Goal: Task Accomplishment & Management: Use online tool/utility

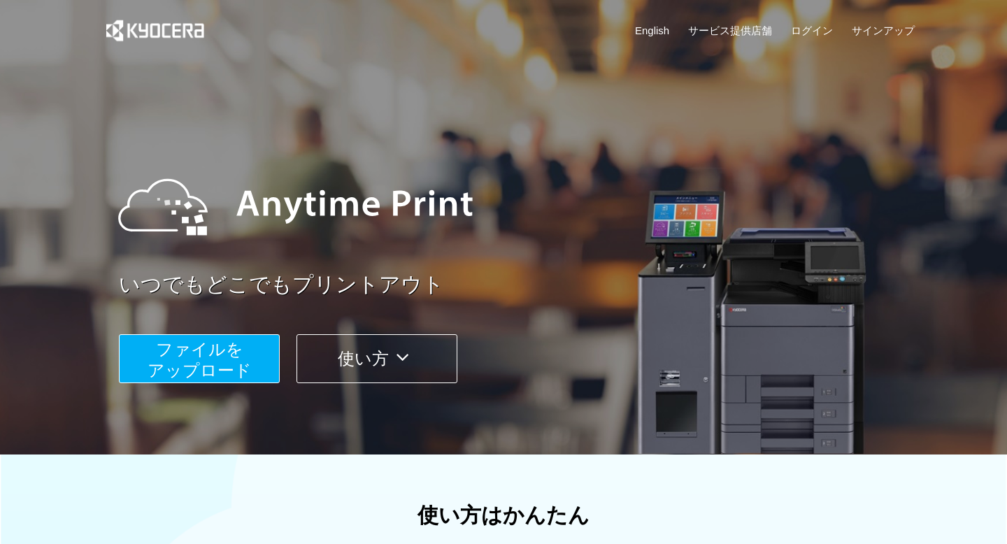
click at [190, 366] on span "ファイルを ​​アップロード" at bounding box center [200, 360] width 104 height 40
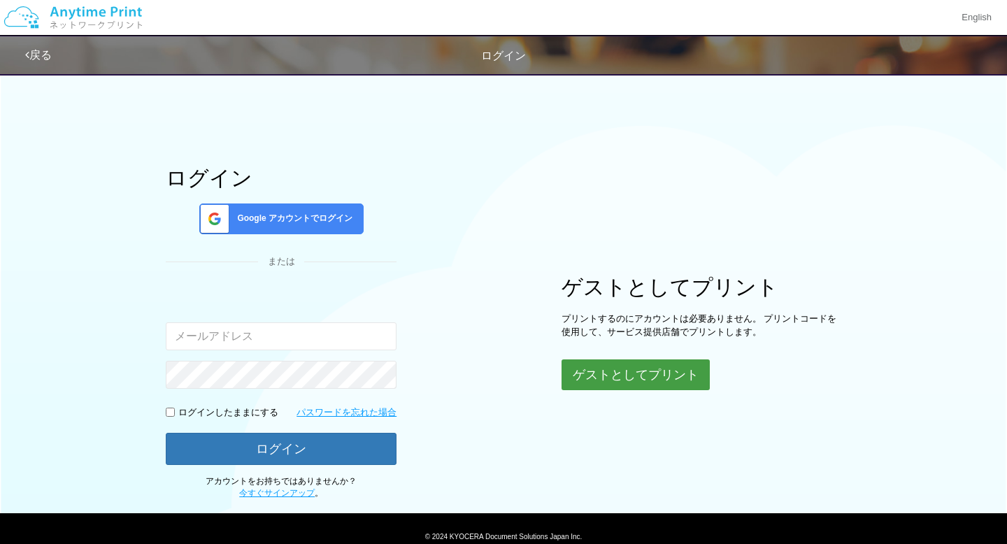
click at [658, 377] on button "ゲストとしてプリント" at bounding box center [636, 374] width 148 height 31
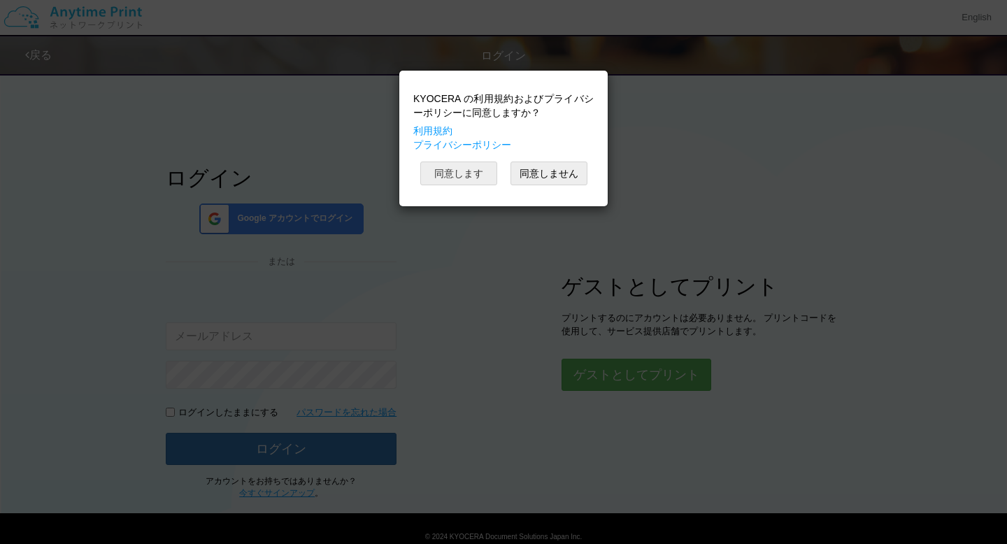
click at [494, 180] on button "同意します" at bounding box center [458, 174] width 77 height 24
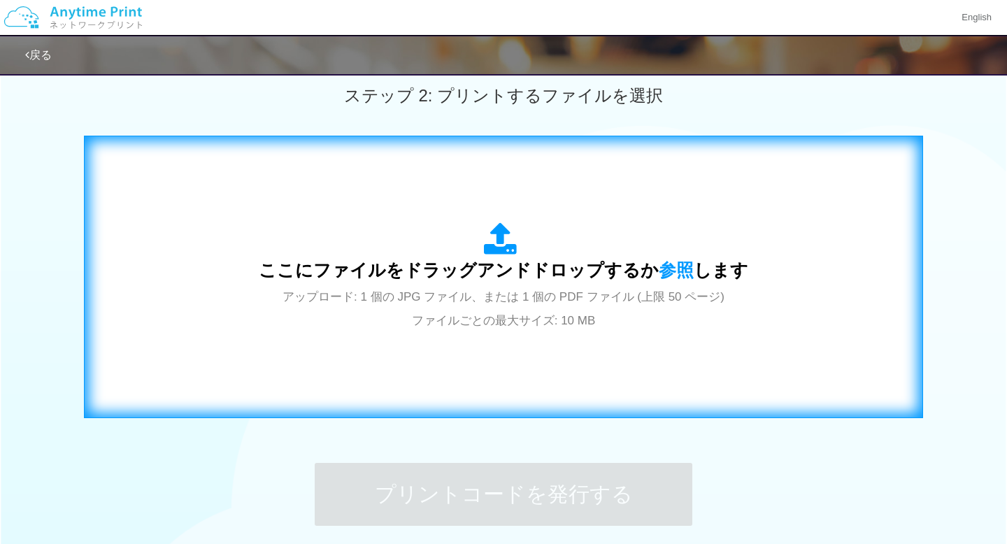
scroll to position [409, 0]
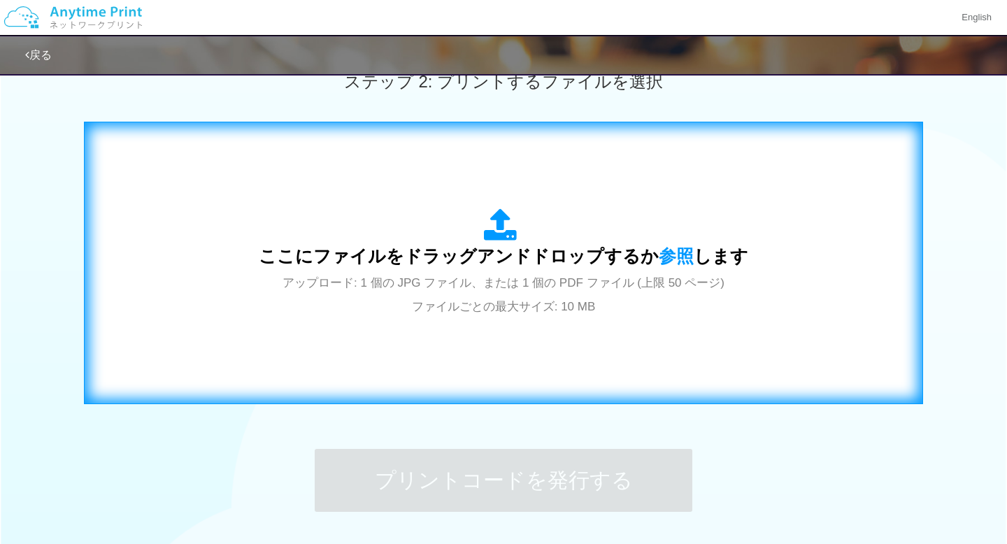
click at [493, 271] on div "ここにファイルをドラッグアンドドロップするか 参照 します アップロード: 1 個の JPG ファイル、または 1 個の PDF ファイル (上限 50 ペー…" at bounding box center [504, 262] width 490 height 109
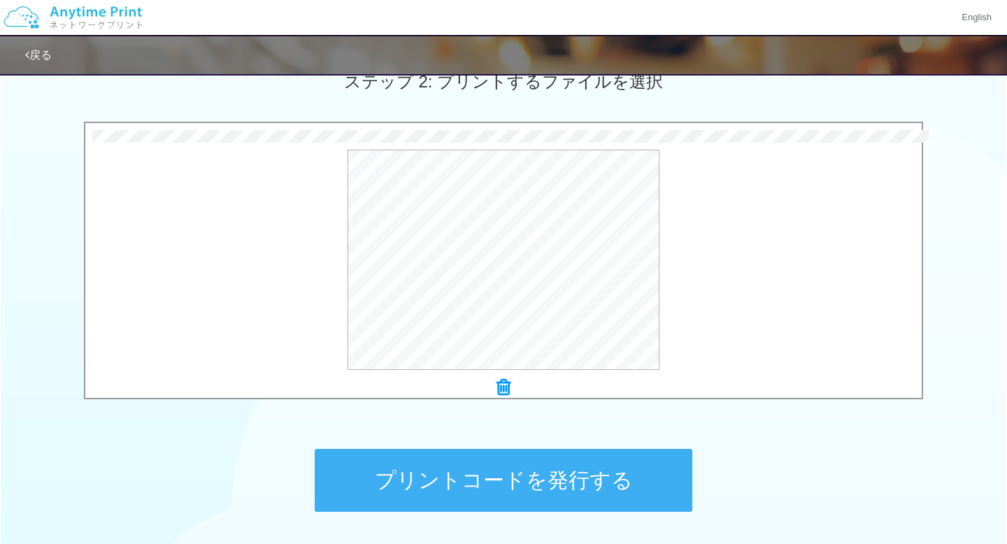
click at [406, 455] on button "プリントコードを発行する" at bounding box center [504, 480] width 378 height 63
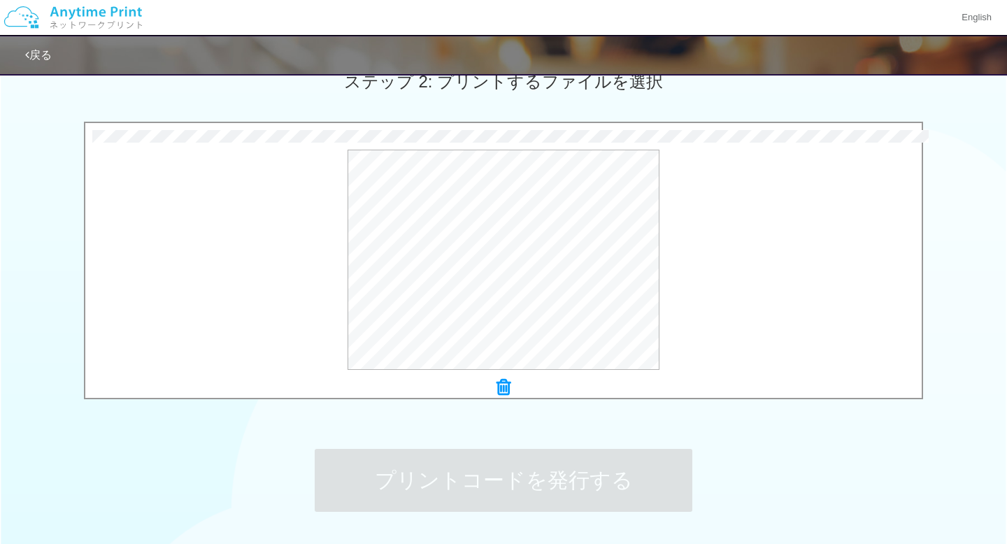
scroll to position [0, 0]
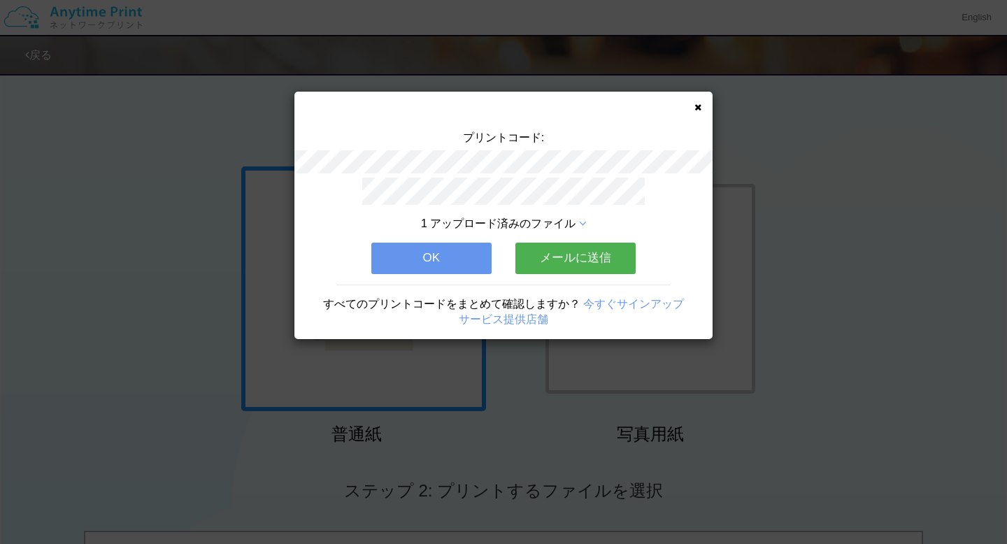
click at [700, 110] on icon at bounding box center [697, 107] width 7 height 9
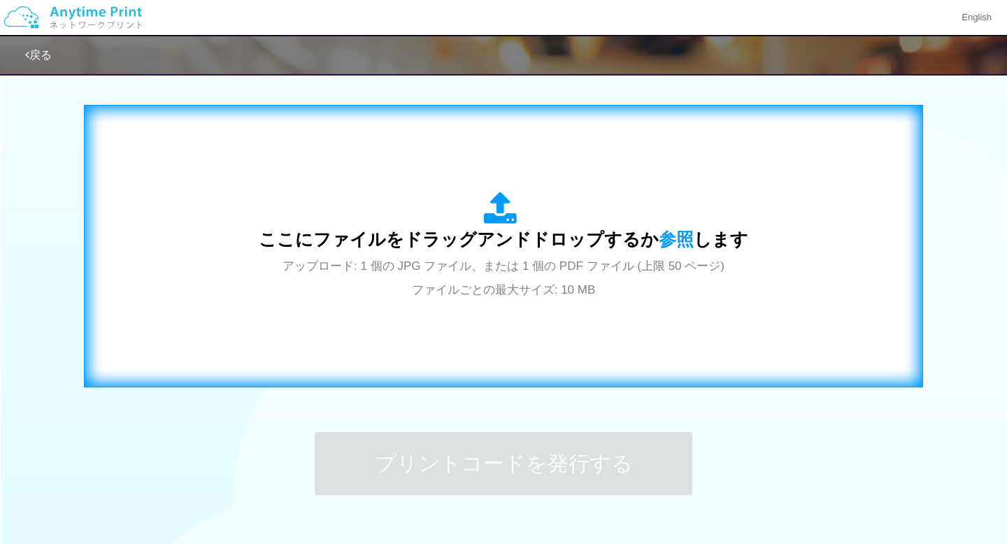
scroll to position [439, 0]
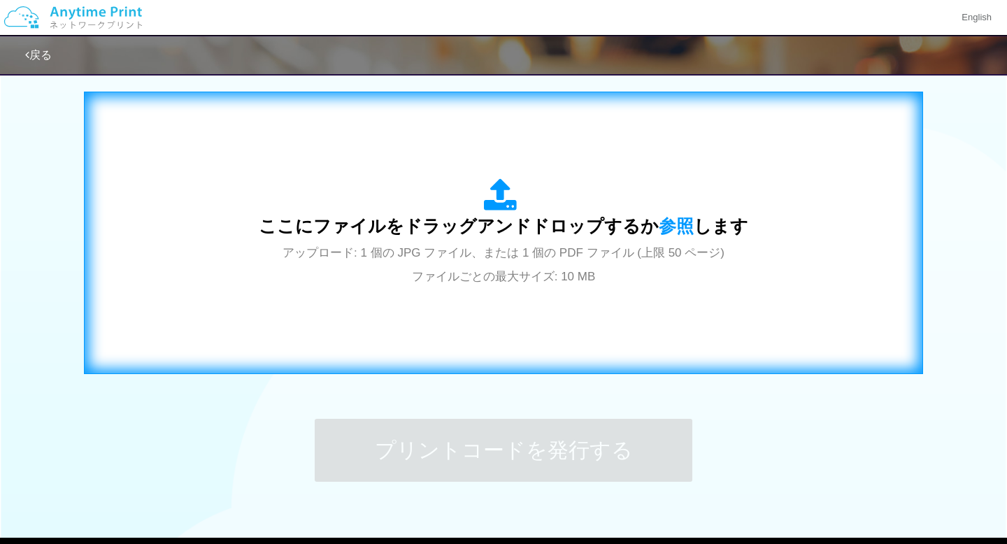
click at [534, 234] on span "ここにファイルをドラッグアンドドロップするか 参照 します" at bounding box center [504, 226] width 490 height 20
click at [665, 219] on span "参照" at bounding box center [676, 226] width 35 height 20
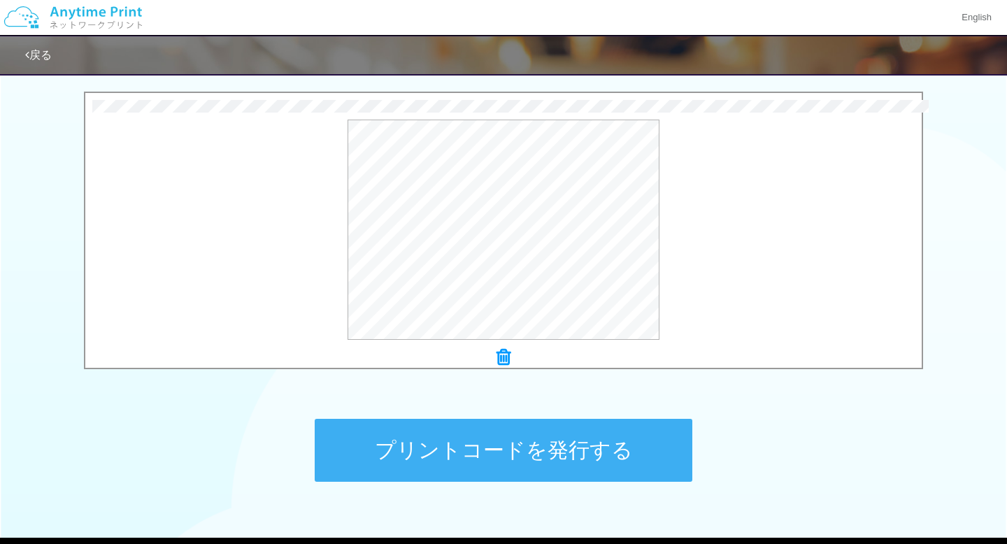
click at [469, 462] on button "プリントコードを発行する" at bounding box center [504, 450] width 378 height 63
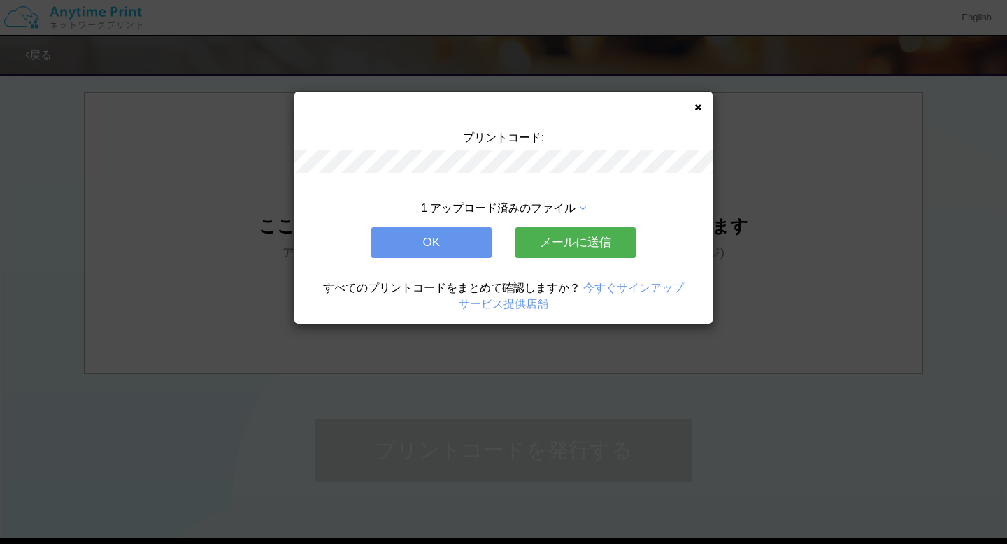
scroll to position [0, 0]
